Goal: Ask a question

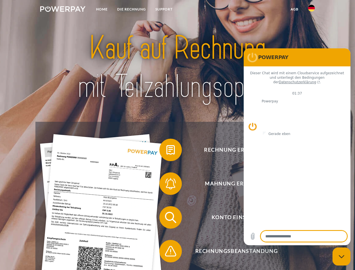
click at [63, 10] on img at bounding box center [62, 9] width 45 height 6
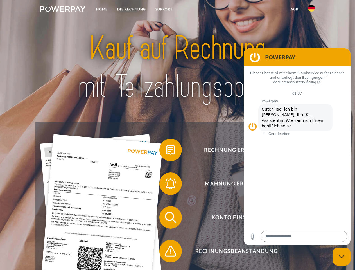
click at [311, 10] on img at bounding box center [311, 8] width 7 height 7
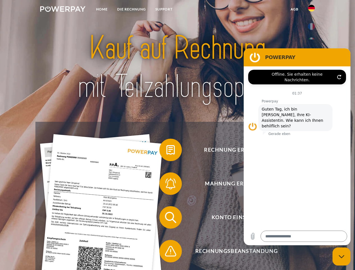
click at [294, 9] on link "agb" at bounding box center [294, 9] width 17 height 10
click at [166, 151] on span at bounding box center [162, 150] width 28 height 28
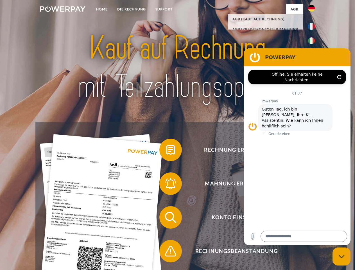
click at [166, 184] on span at bounding box center [162, 183] width 28 height 28
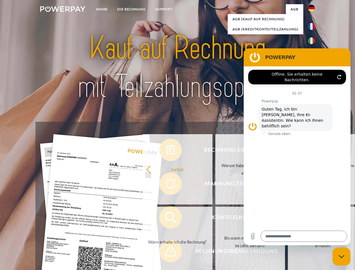
click at [215, 218] on link "Bis wann muss die Rechnung bezahlt werden?" at bounding box center [250, 241] width 70 height 70
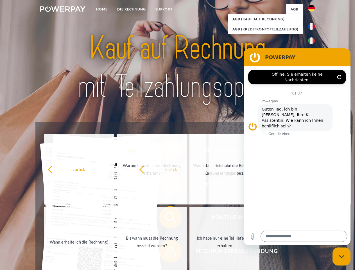
click at [166, 252] on span at bounding box center [162, 251] width 28 height 28
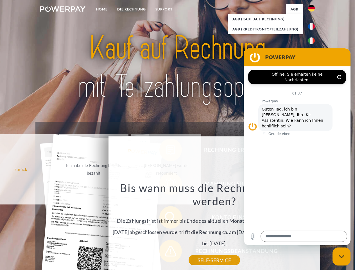
click at [341, 256] on icon "Messaging-Fenster schließen" at bounding box center [341, 256] width 6 height 4
type textarea "*"
